Goal: Task Accomplishment & Management: Use online tool/utility

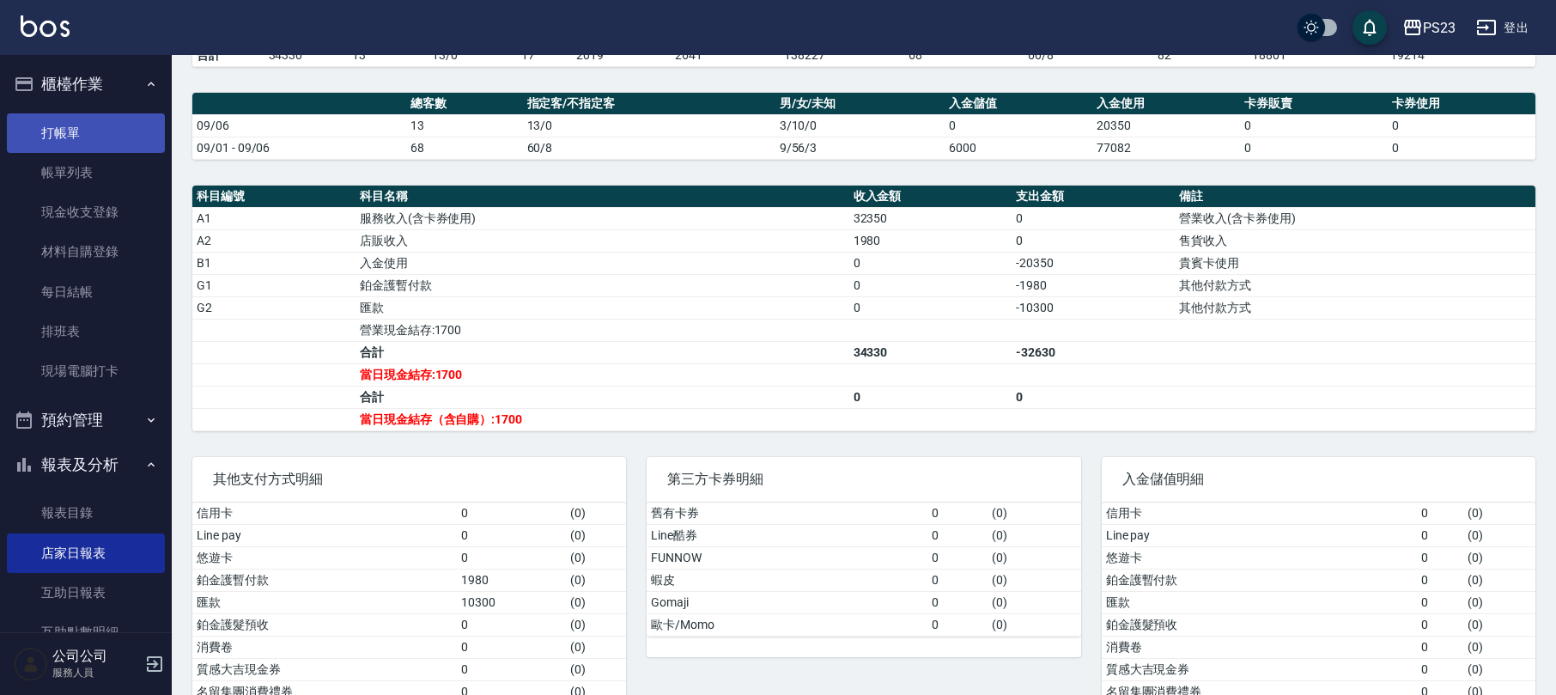
click at [124, 128] on link "打帳單" at bounding box center [86, 132] width 158 height 39
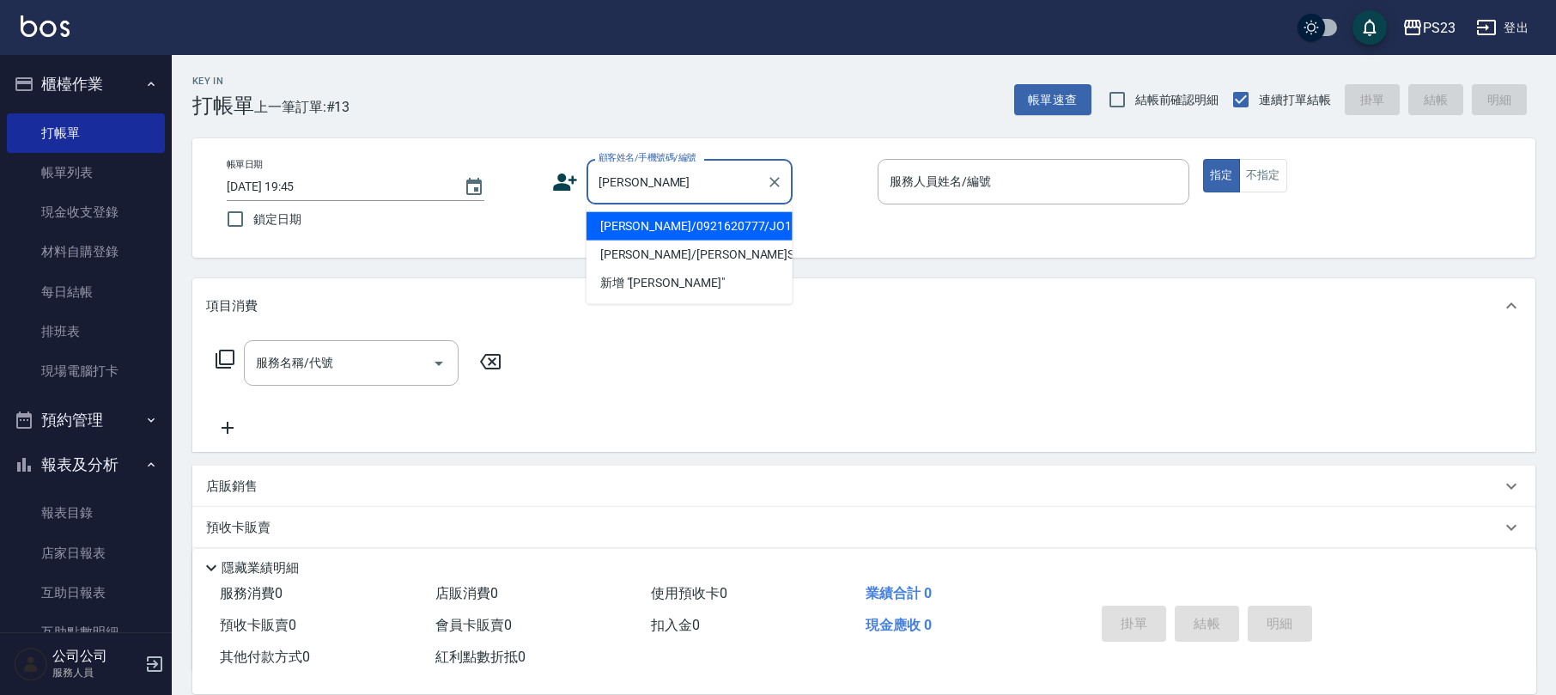
click at [720, 230] on li "[PERSON_NAME]/0921620777/JO1111" at bounding box center [689, 226] width 206 height 28
type input "[PERSON_NAME]/0921620777/JO1111"
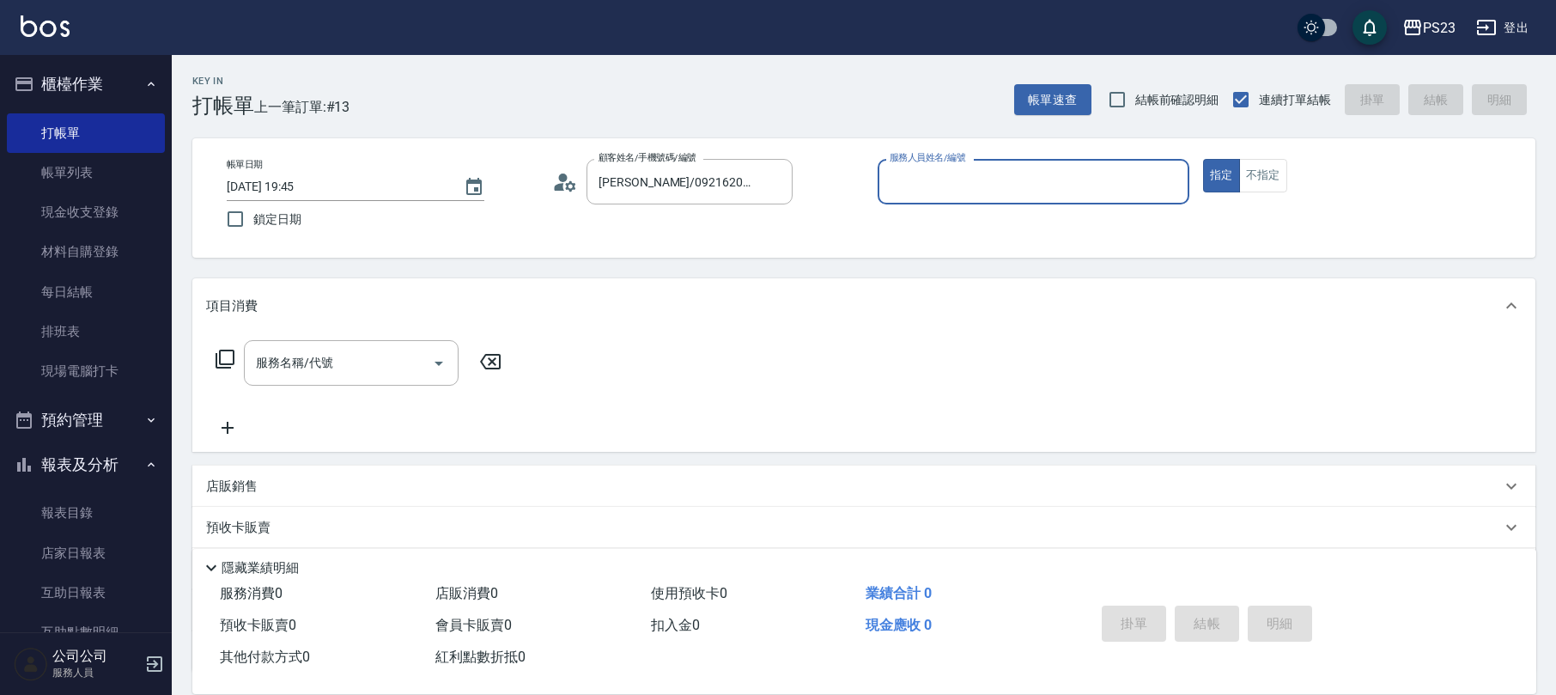
type input "[PERSON_NAME]-89"
drag, startPoint x: 349, startPoint y: 367, endPoint x: 383, endPoint y: 327, distance: 53.0
click at [350, 366] on input "服務名稱/代號" at bounding box center [338, 363] width 173 height 30
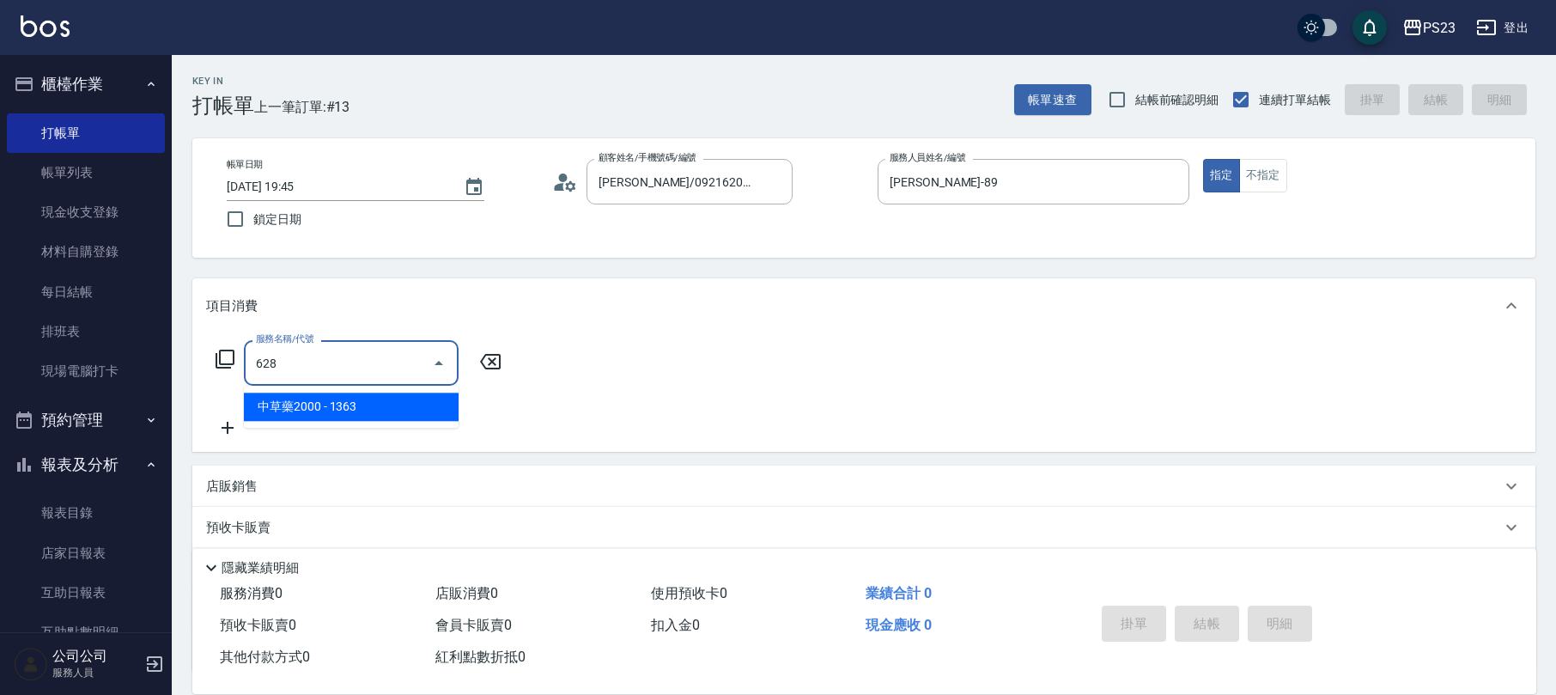
type input "中草藥2000(628)"
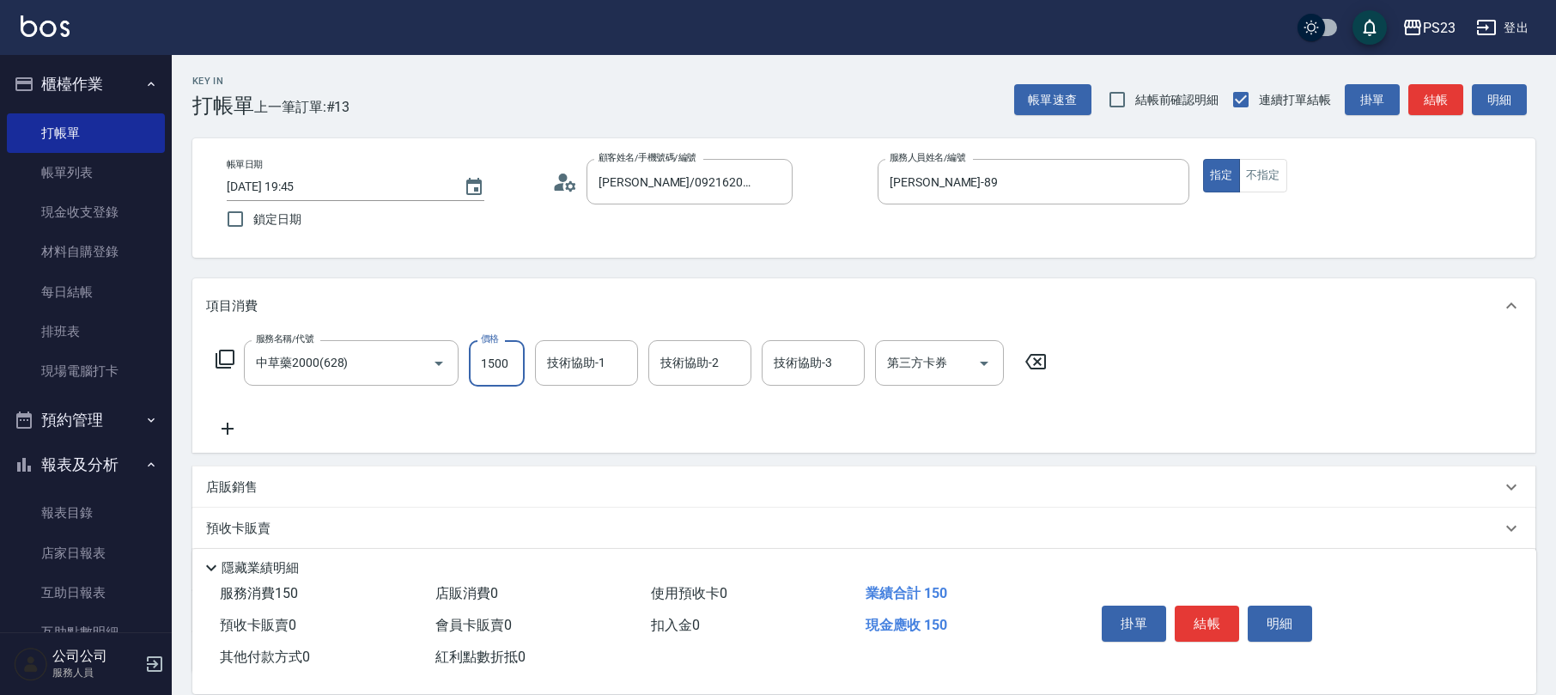
type input "1500"
type input "Flora-21"
type input "[PERSON_NAME]-89"
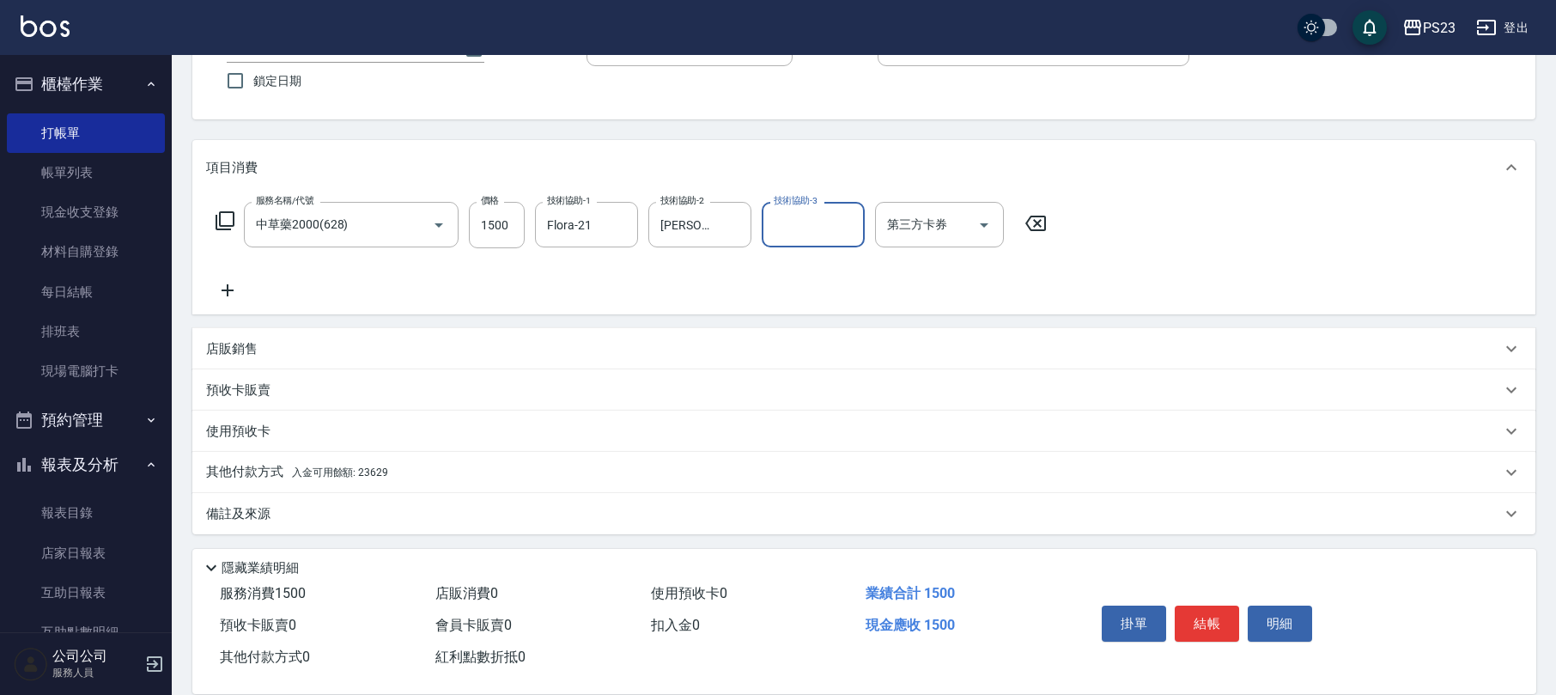
click at [269, 516] on p "備註及來源" at bounding box center [238, 514] width 64 height 18
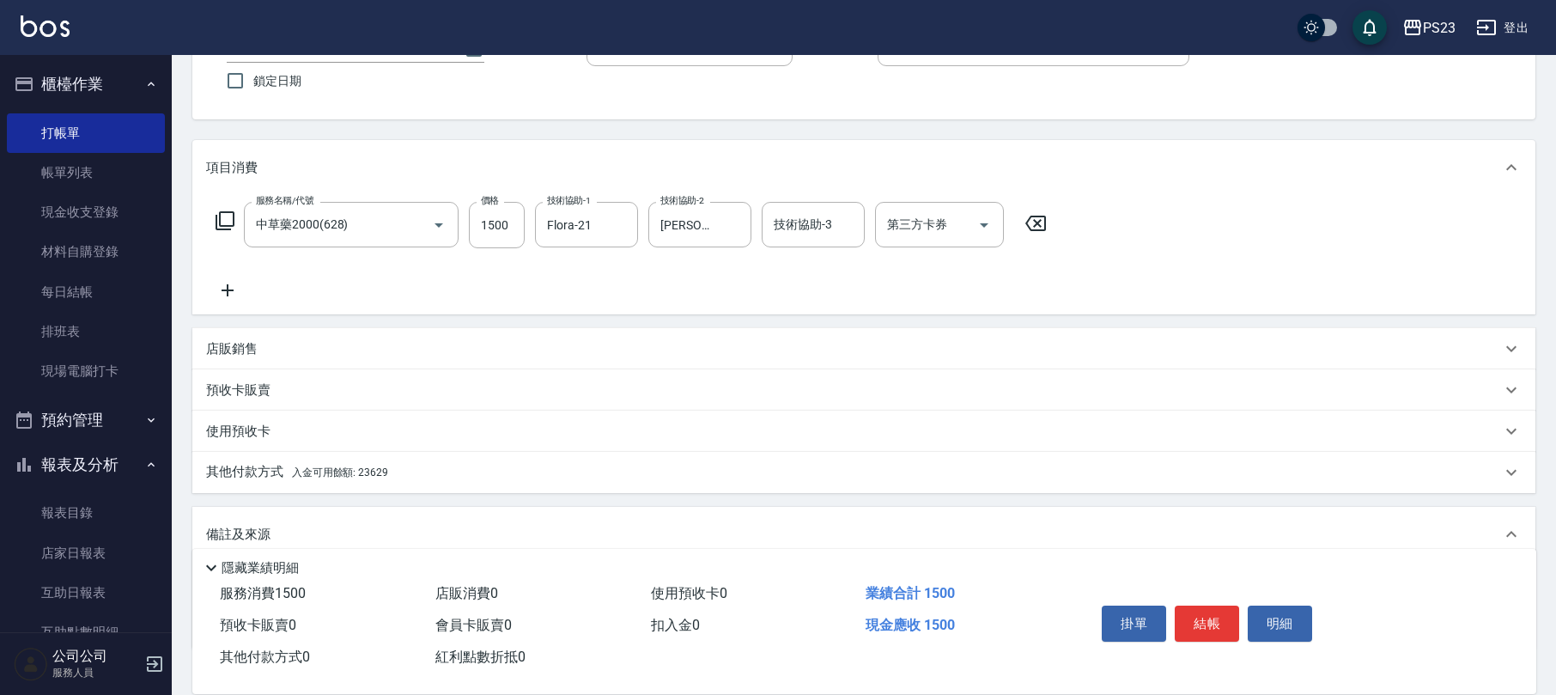
scroll to position [252, 0]
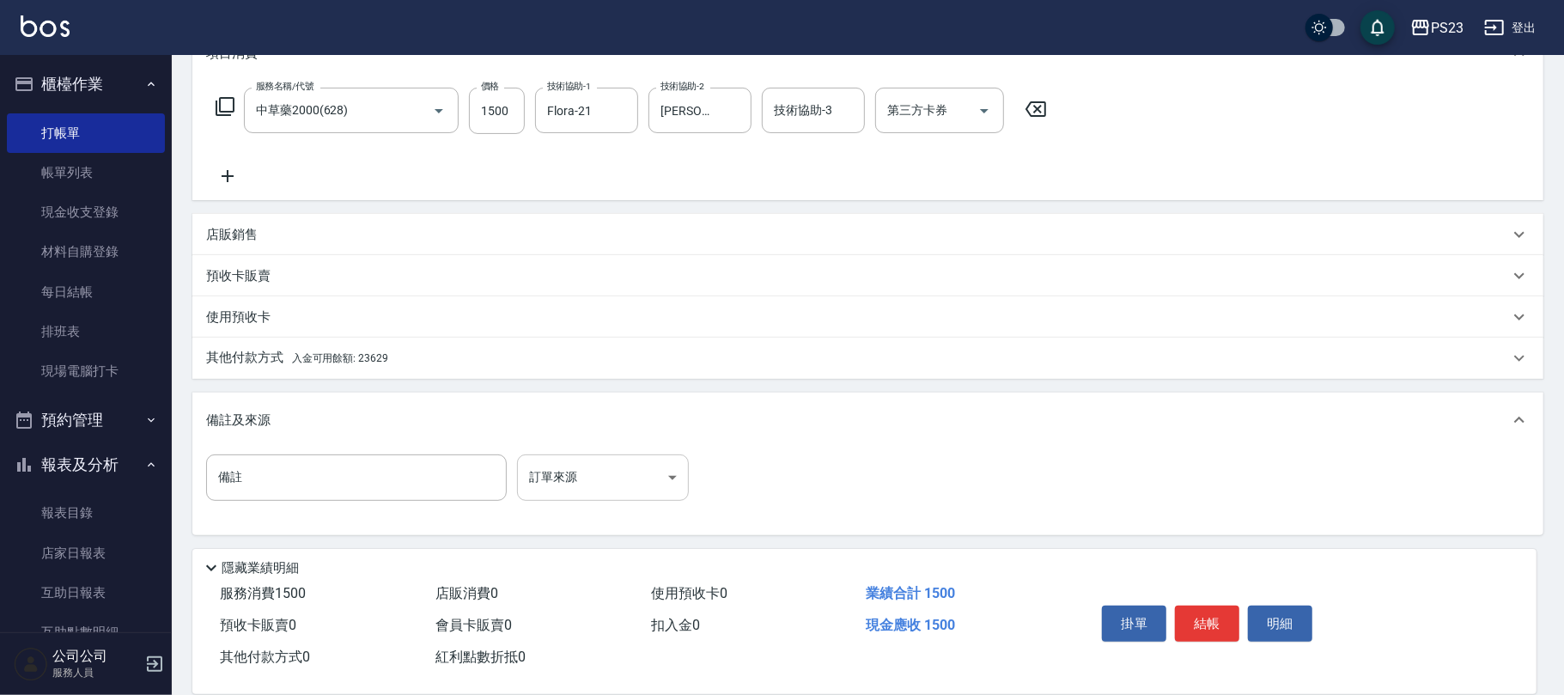
click at [601, 478] on body "PS23 登出 櫃檯作業 打帳單 帳單列表 現金收支登錄 材料自購登錄 每日結帳 排班表 現場電腦打卡 預約管理 預約管理 單日預約紀錄 單週預約紀錄 報表及…" at bounding box center [782, 222] width 1564 height 949
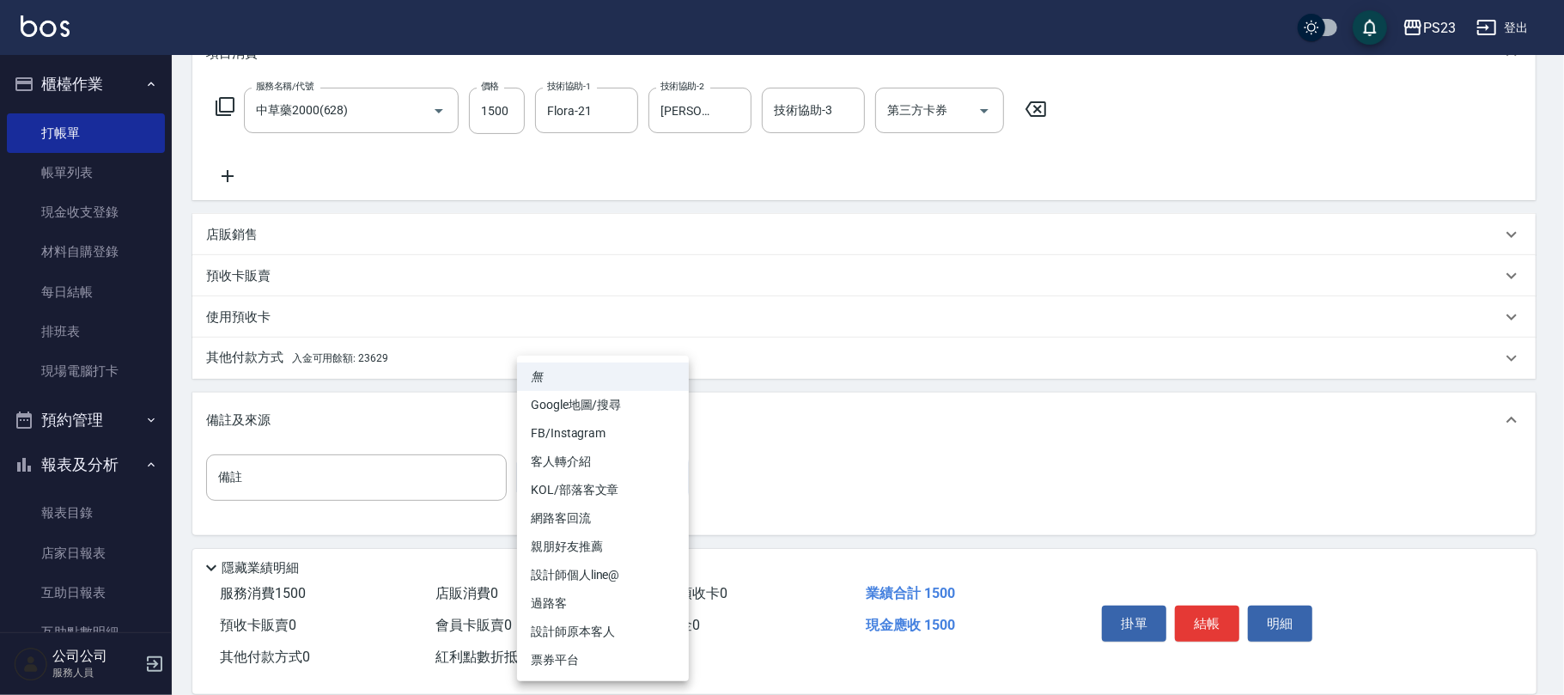
click at [592, 628] on li "設計師原本客人" at bounding box center [603, 631] width 172 height 28
type input "設計師原本客人"
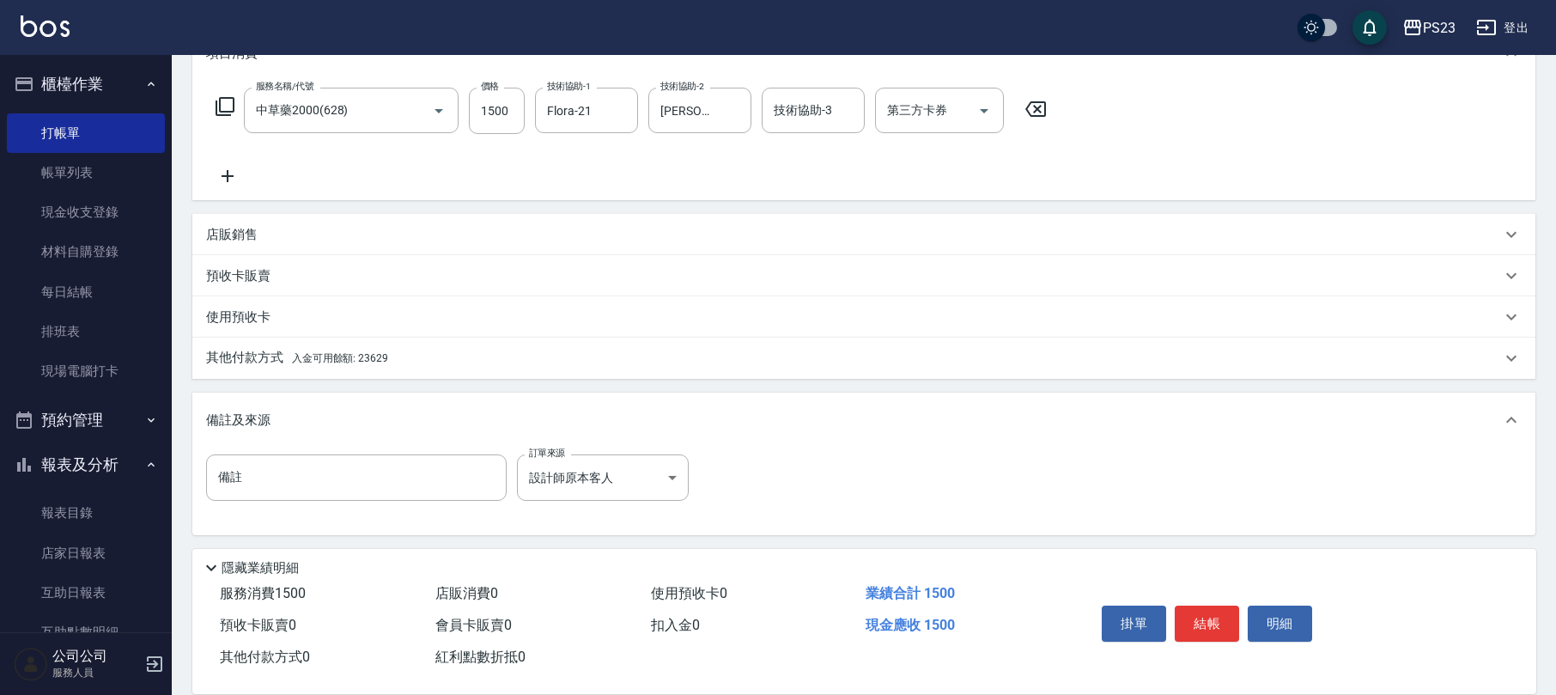
click at [375, 352] on span "入金可用餘額: 23629" at bounding box center [340, 358] width 96 height 12
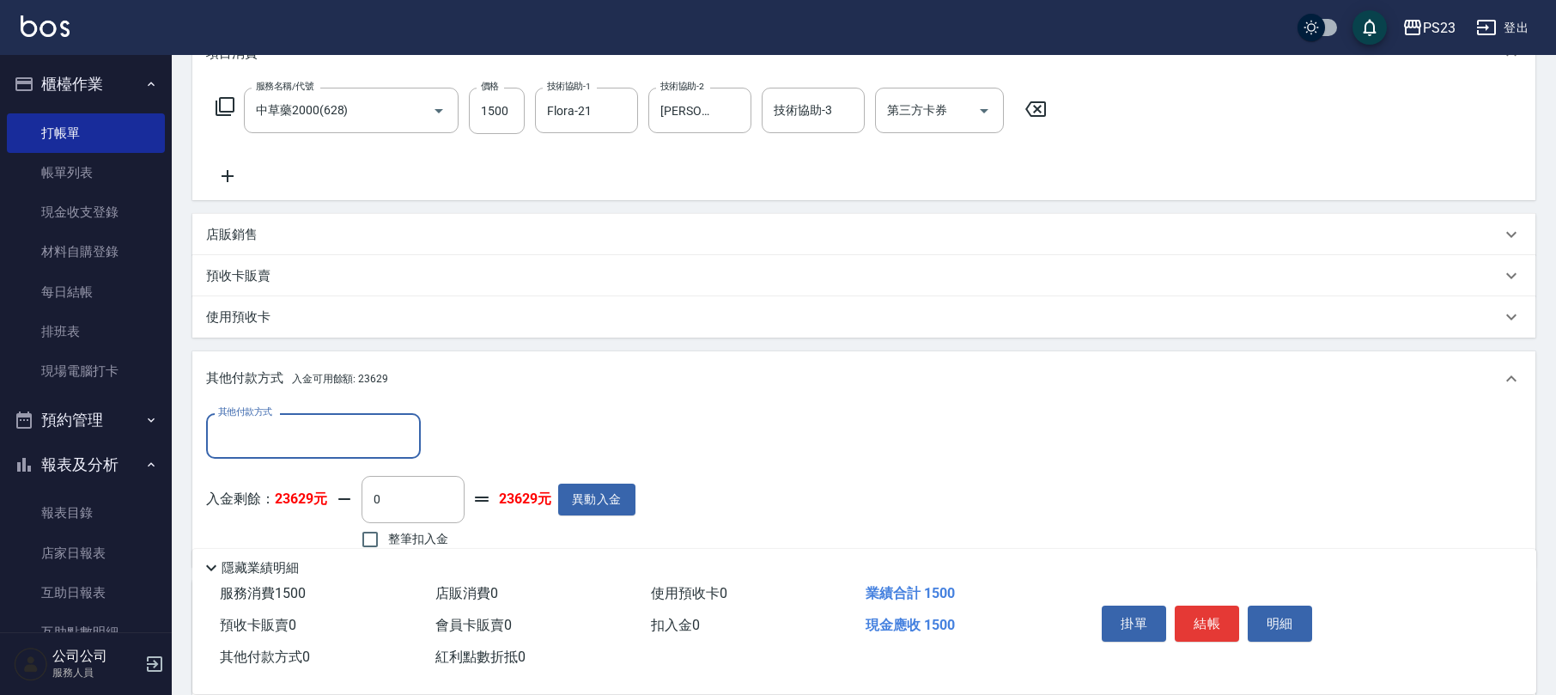
scroll to position [0, 0]
click at [398, 540] on span "整筆扣入金" at bounding box center [418, 539] width 60 height 18
click at [388, 540] on input "整筆扣入金" at bounding box center [370, 539] width 36 height 36
checkbox input "true"
type input "1500"
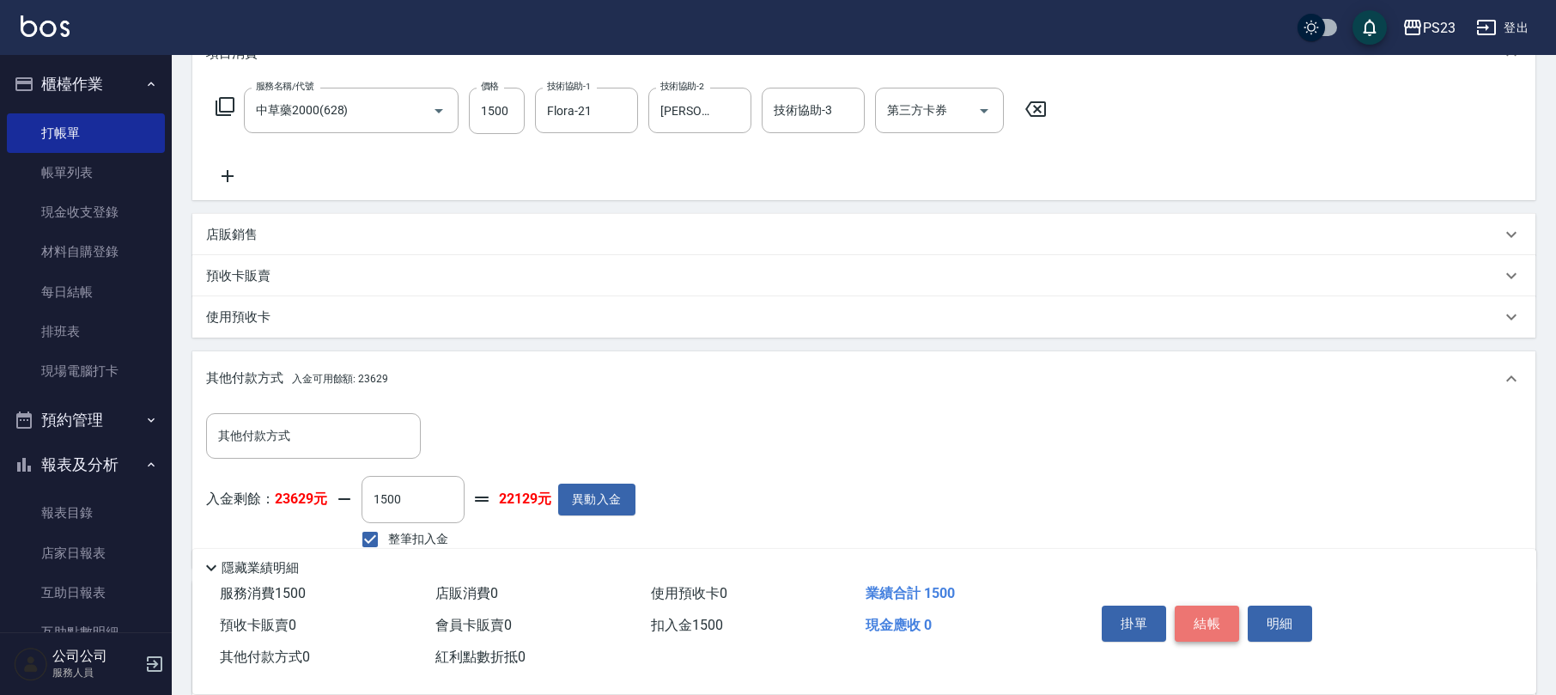
click at [1203, 619] on button "結帳" at bounding box center [1207, 623] width 64 height 36
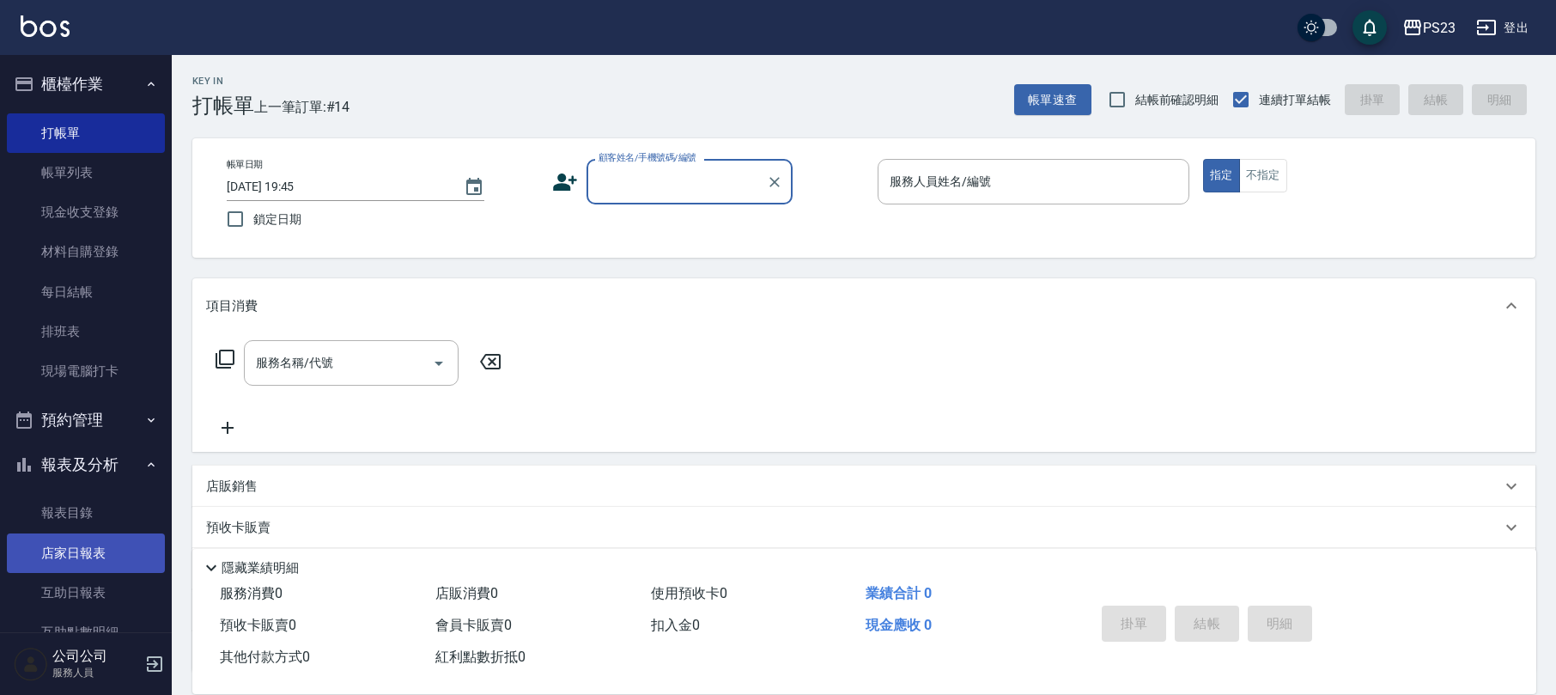
click at [91, 551] on link "店家日報表" at bounding box center [86, 552] width 158 height 39
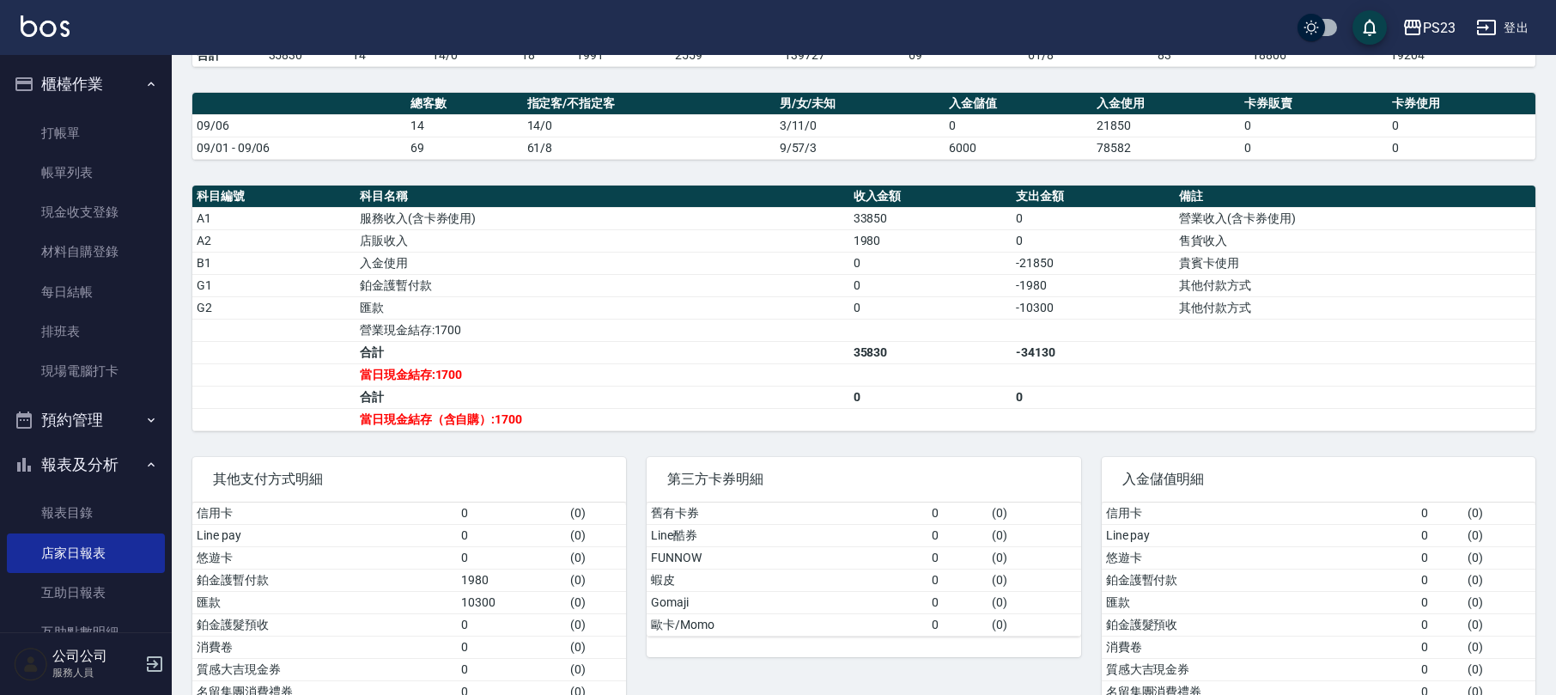
scroll to position [304, 0]
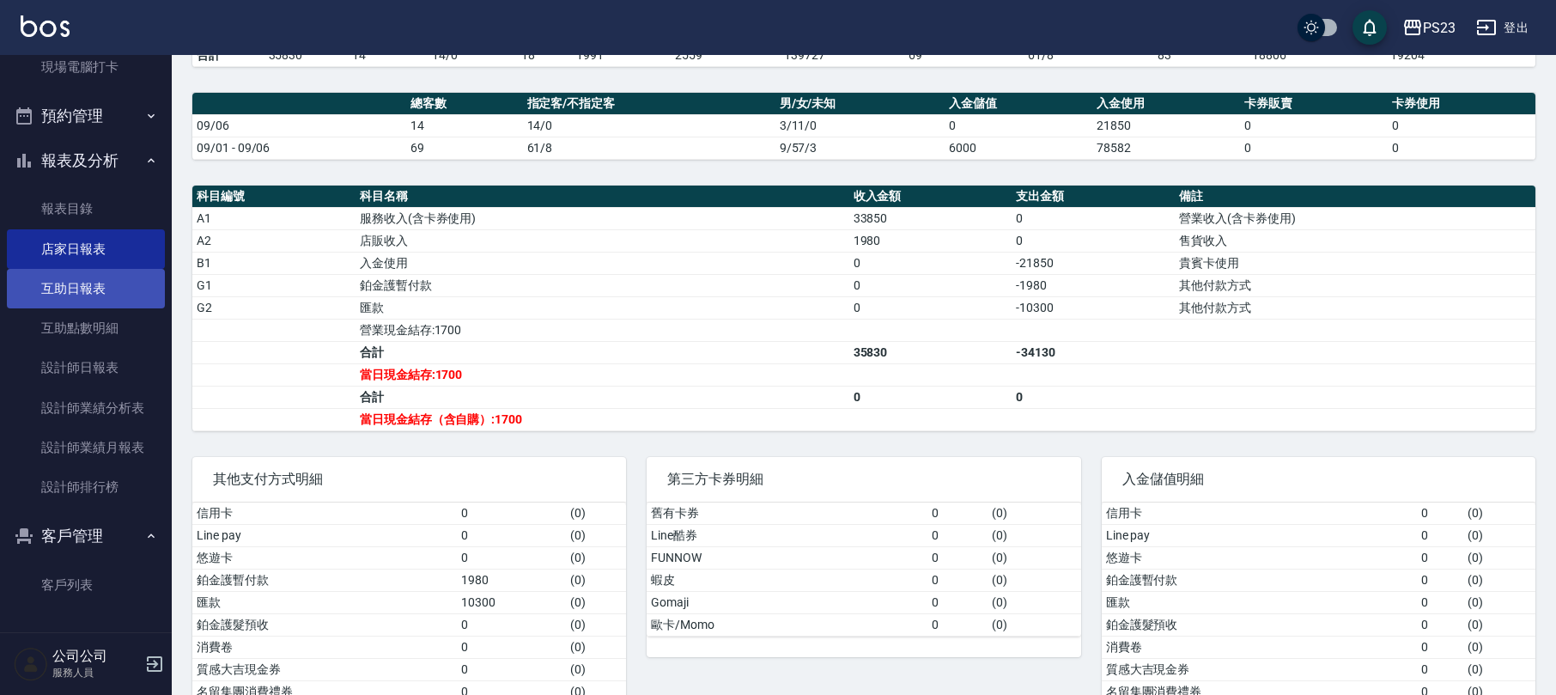
click at [118, 282] on link "互助日報表" at bounding box center [86, 288] width 158 height 39
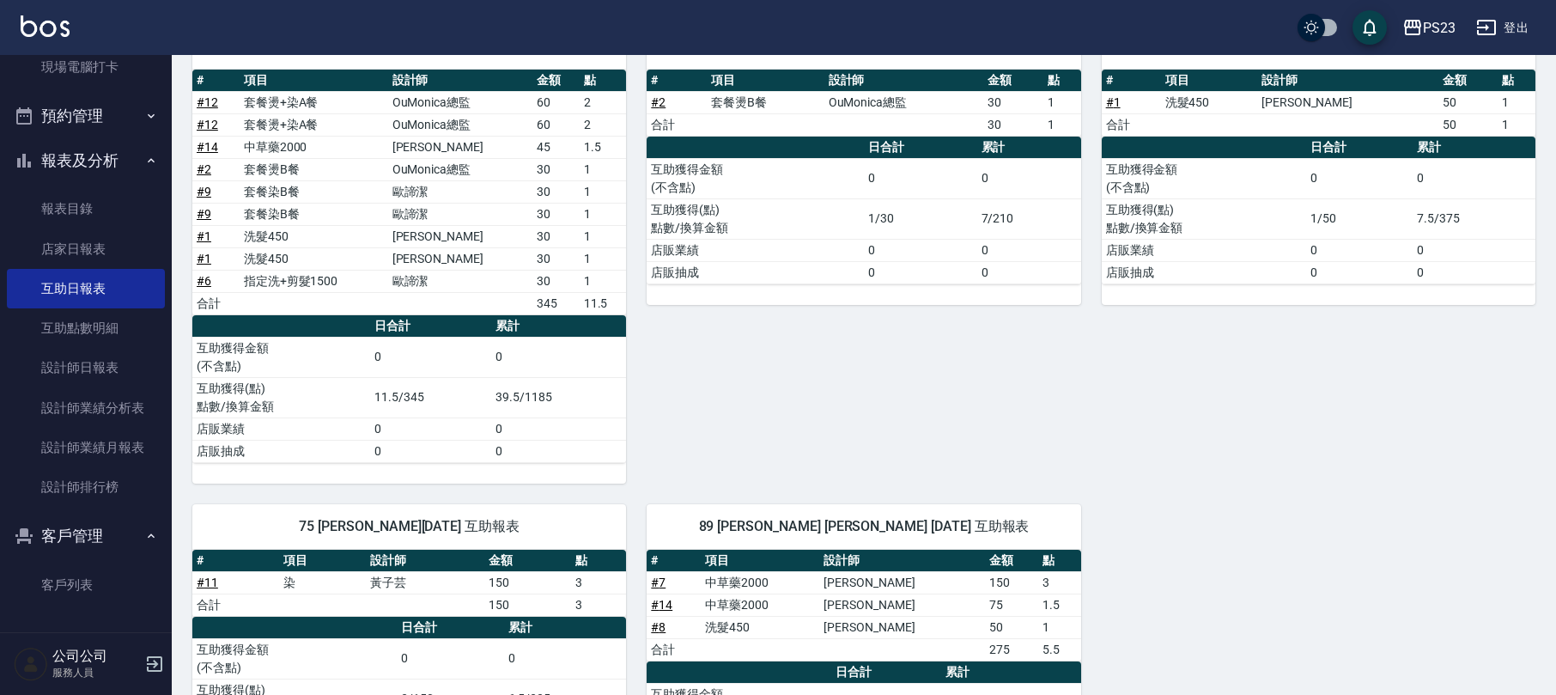
scroll to position [853, 0]
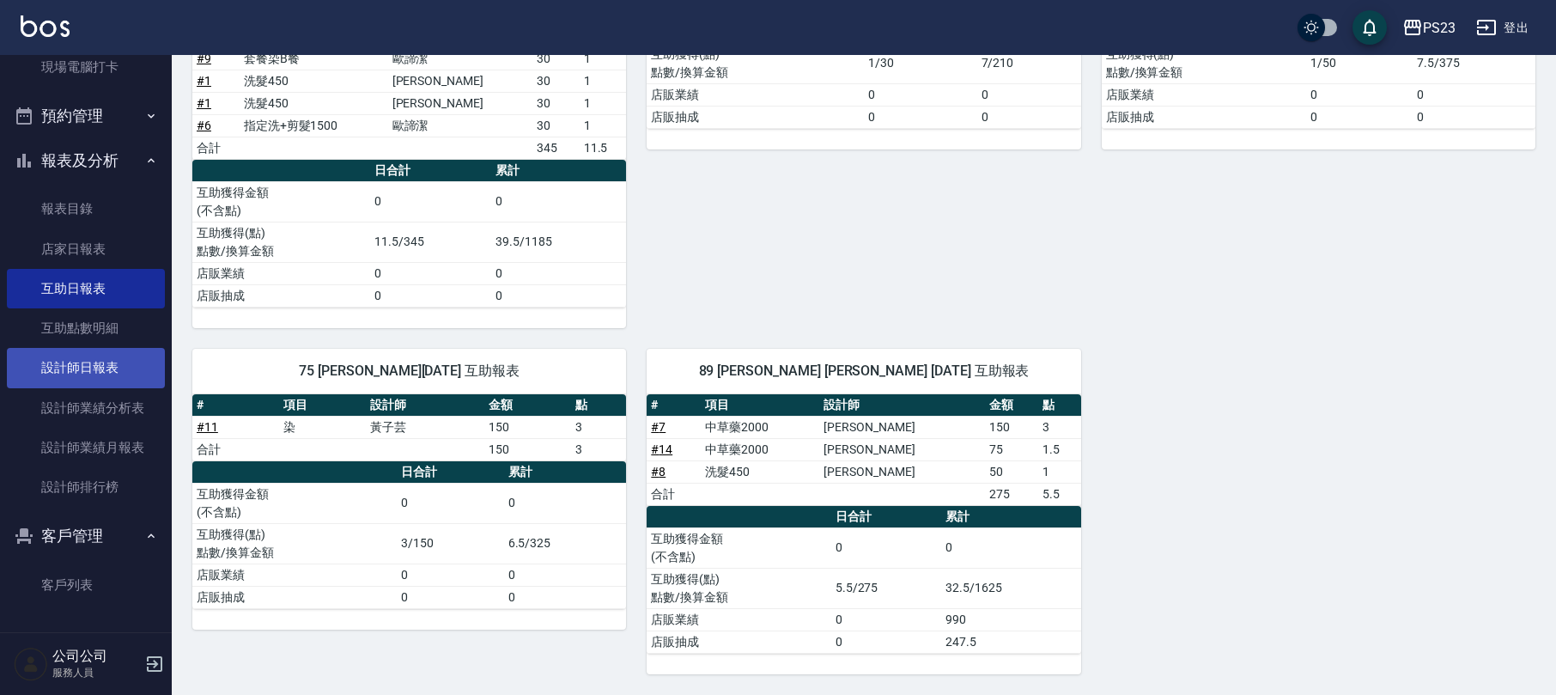
click at [88, 371] on link "設計師日報表" at bounding box center [86, 367] width 158 height 39
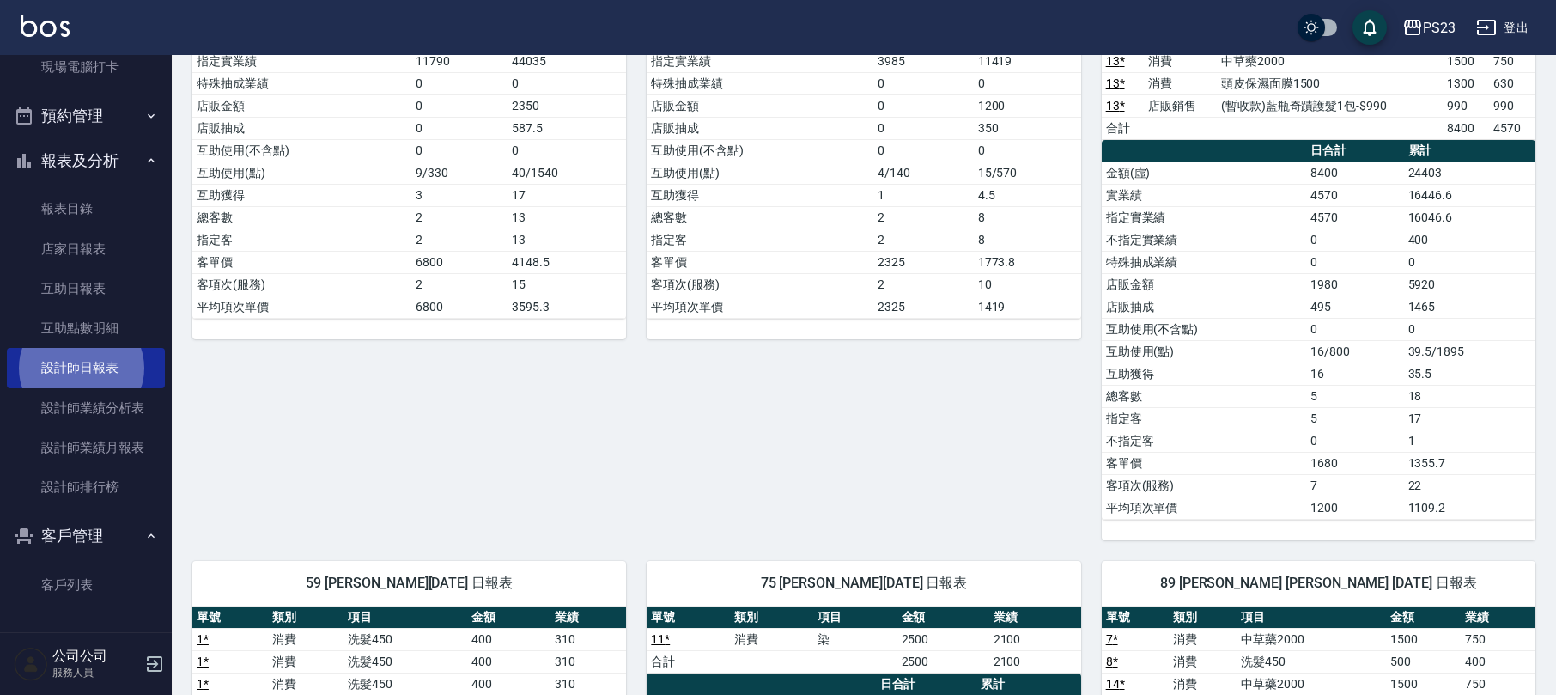
scroll to position [113, 0]
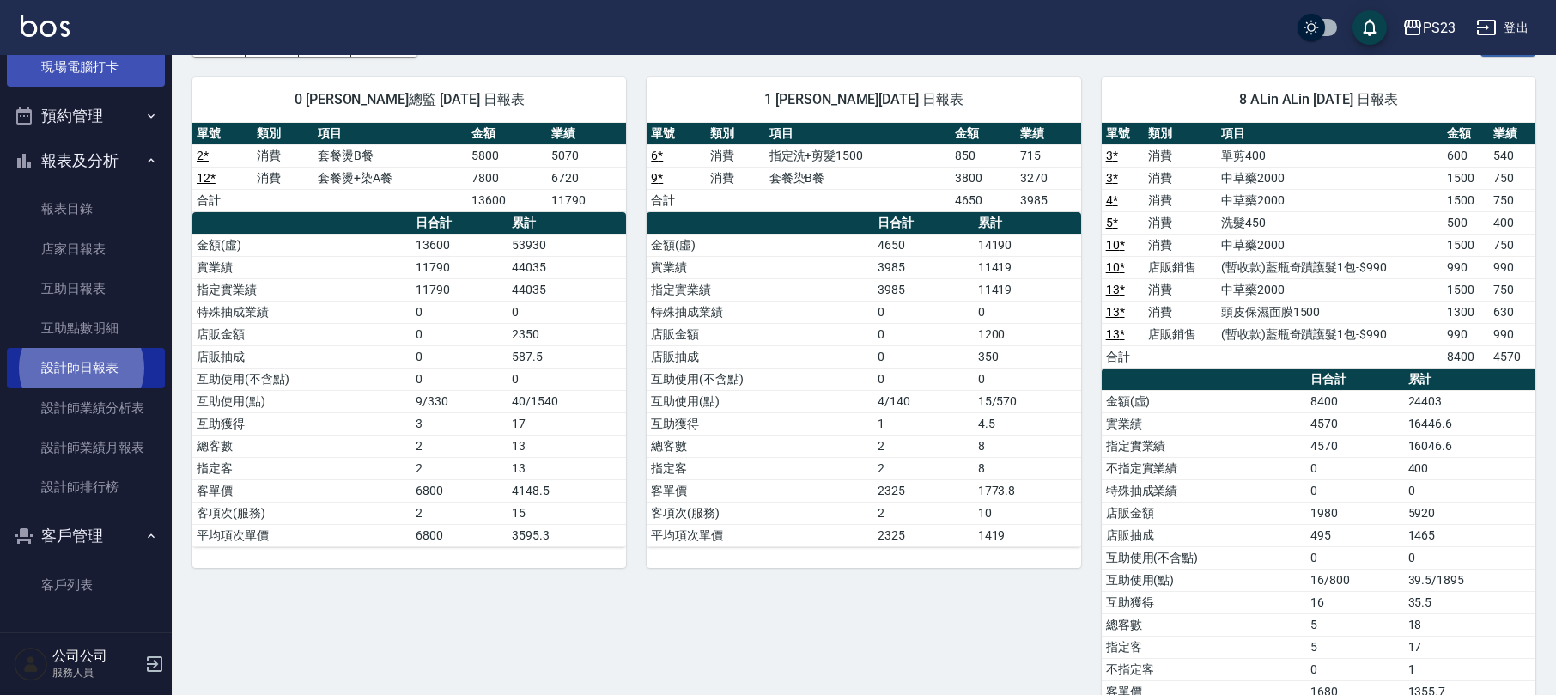
click at [105, 76] on link "現場電腦打卡" at bounding box center [86, 66] width 158 height 39
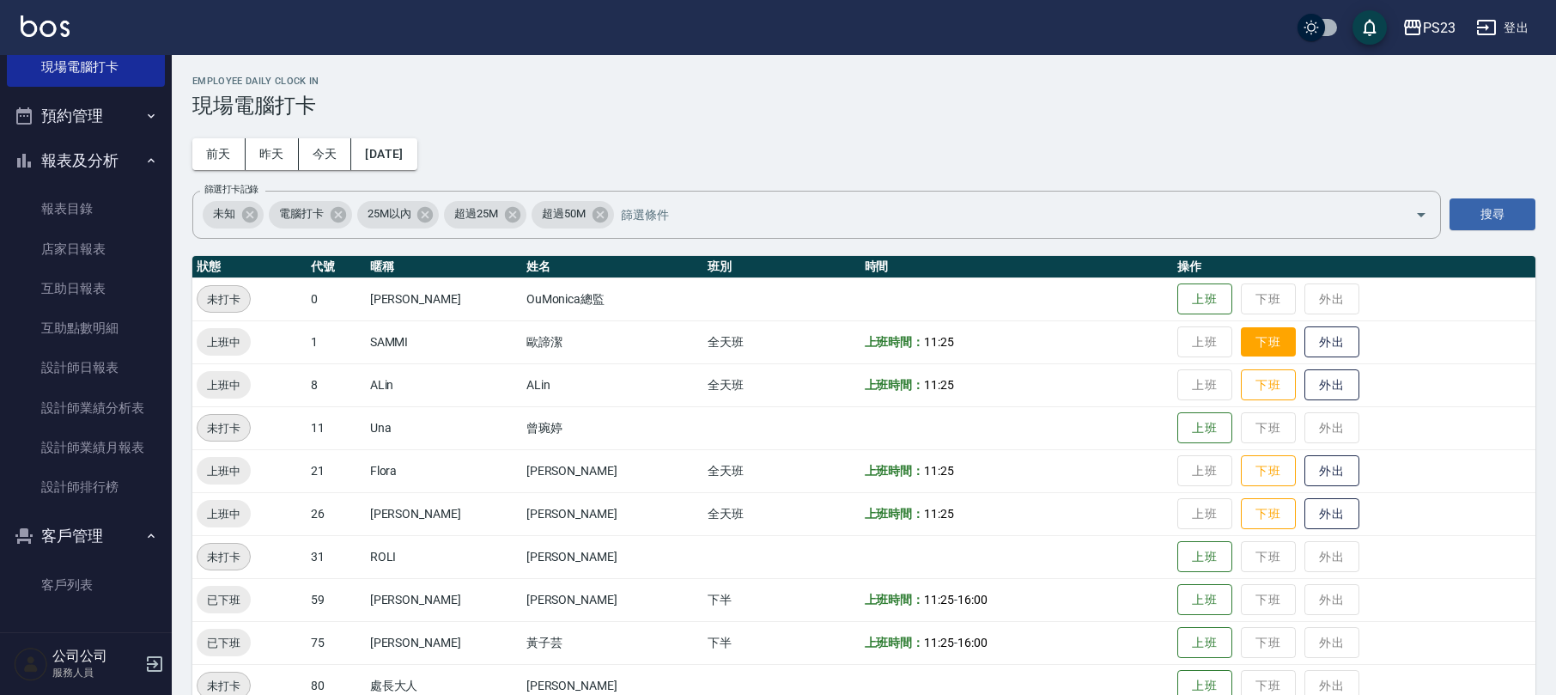
click at [1254, 344] on button "下班" at bounding box center [1268, 342] width 55 height 30
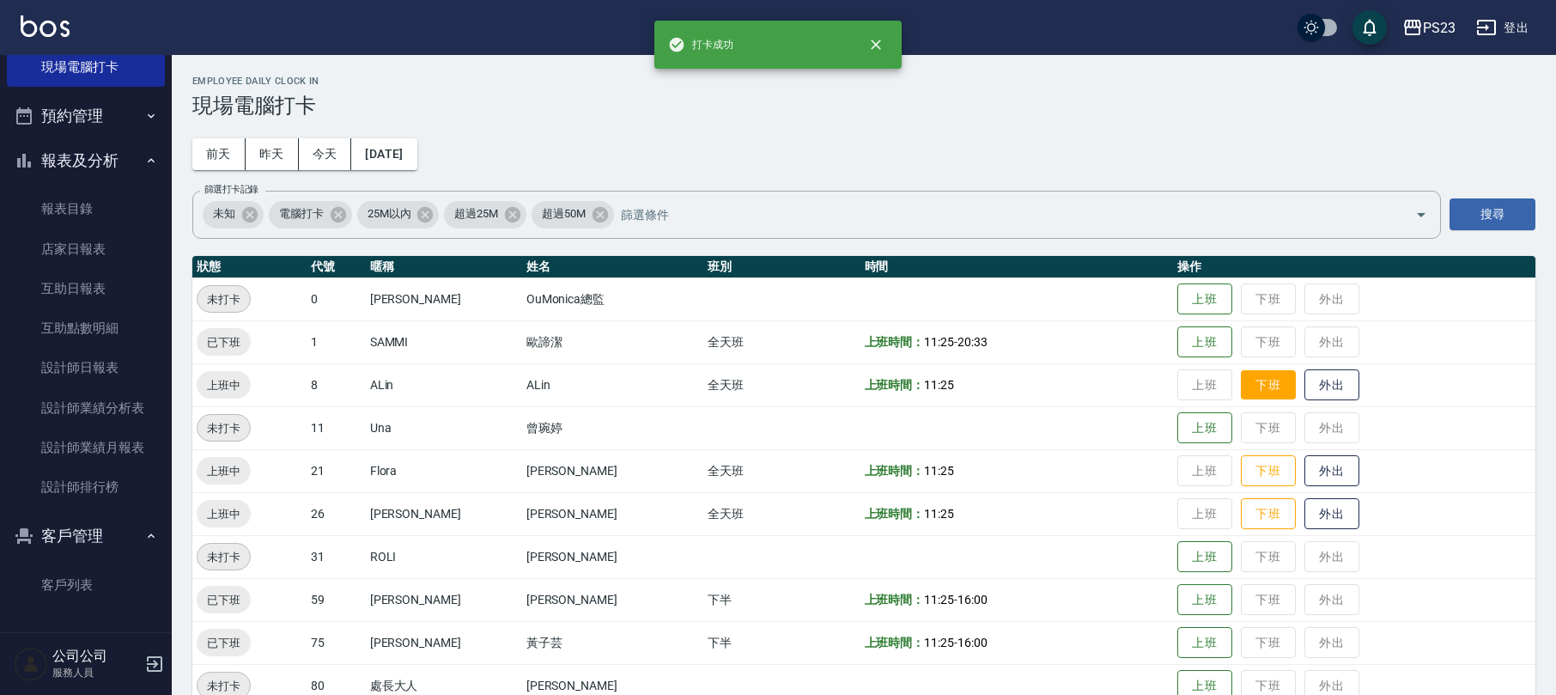
click at [1261, 386] on button "下班" at bounding box center [1268, 385] width 55 height 30
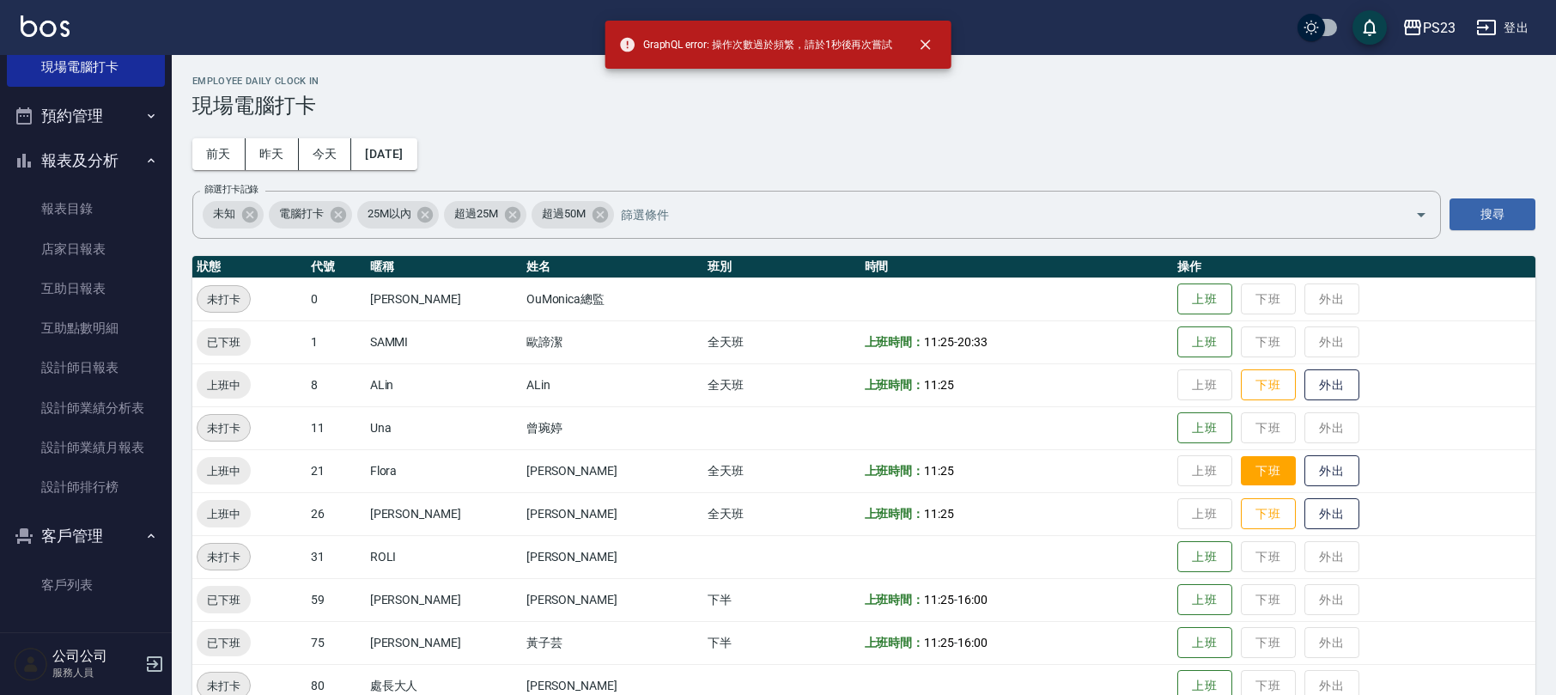
click at [1241, 468] on button "下班" at bounding box center [1268, 471] width 55 height 30
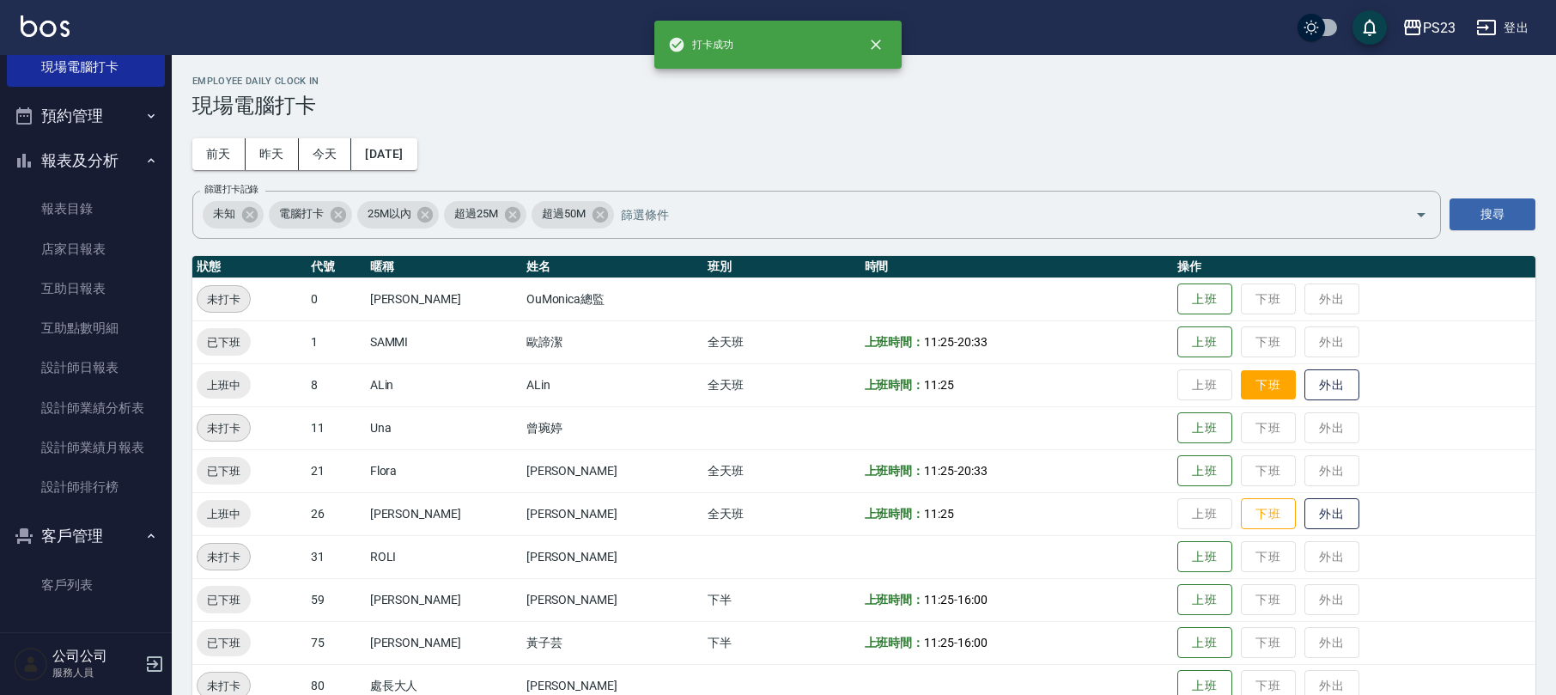
click at [1248, 381] on button "下班" at bounding box center [1268, 385] width 55 height 30
click at [1241, 509] on button "下班" at bounding box center [1268, 514] width 55 height 30
